Goal: Task Accomplishment & Management: Use online tool/utility

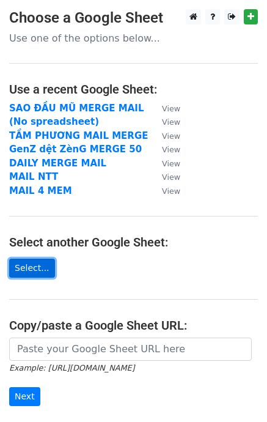
click at [31, 268] on link "Select..." at bounding box center [32, 268] width 46 height 19
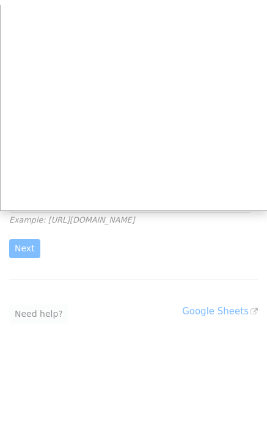
scroll to position [144, 0]
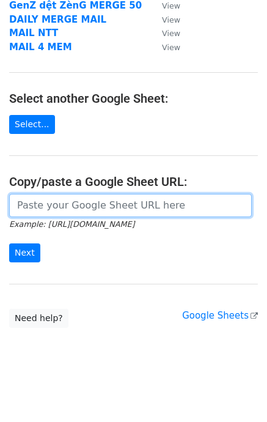
click at [83, 213] on input "url" at bounding box center [130, 205] width 243 height 23
paste input "[URL][DOMAIN_NAME]"
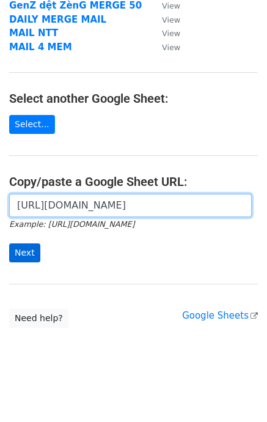
type input "[URL][DOMAIN_NAME]"
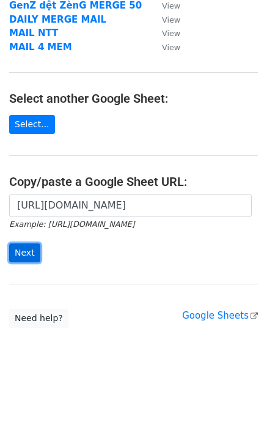
scroll to position [0, 0]
click at [31, 249] on input "Next" at bounding box center [24, 252] width 31 height 19
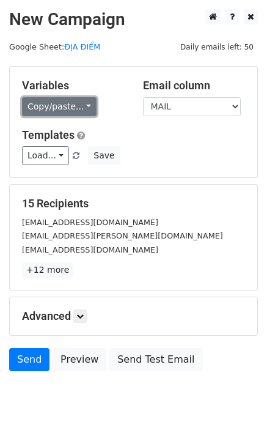
click at [64, 111] on link "Copy/paste..." at bounding box center [59, 106] width 75 height 19
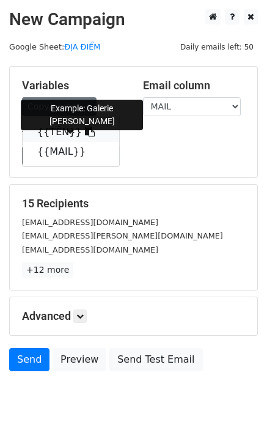
click at [85, 131] on icon at bounding box center [90, 132] width 10 height 10
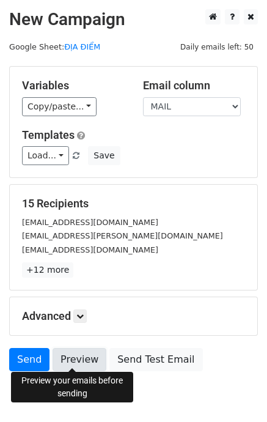
click at [78, 358] on link "Preview" at bounding box center [80, 359] width 54 height 23
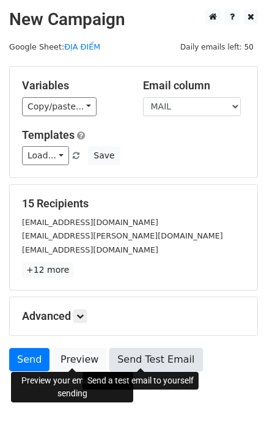
click at [138, 359] on link "Send Test Email" at bounding box center [155, 359] width 93 height 23
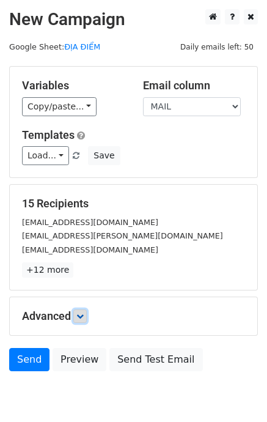
click at [82, 315] on icon at bounding box center [79, 315] width 7 height 7
